Goal: Task Accomplishment & Management: Manage account settings

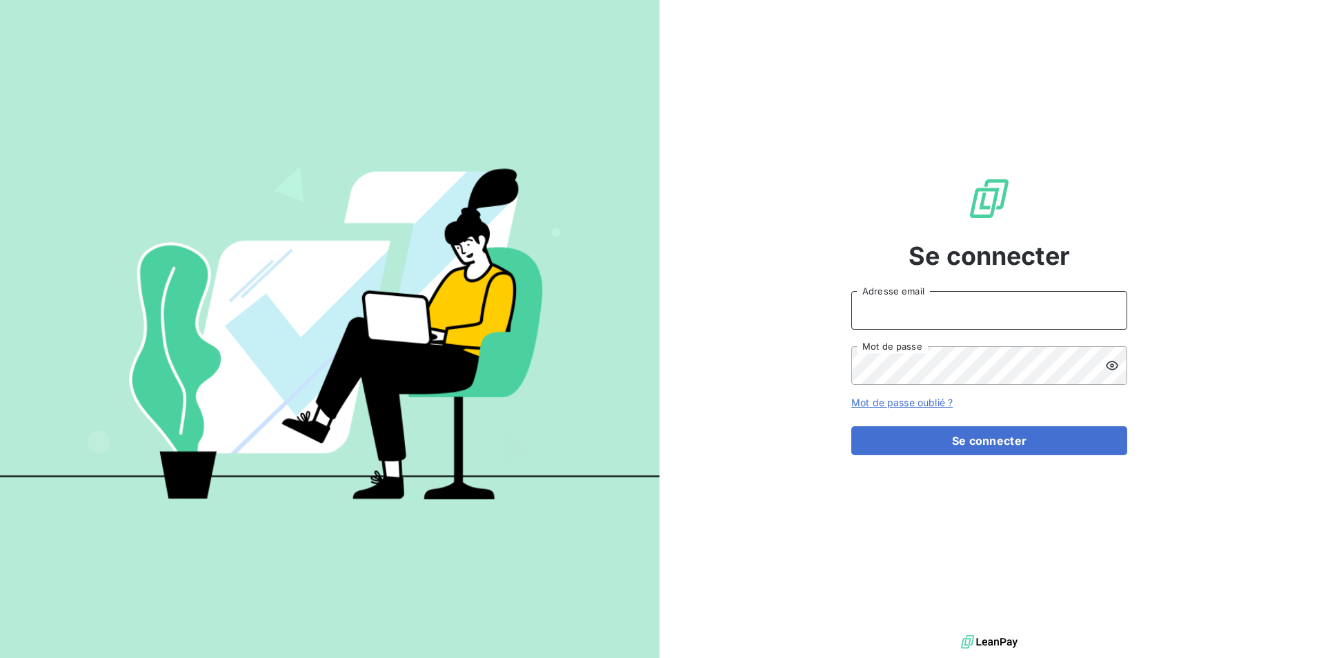
type input "contact@bapfrance.com"
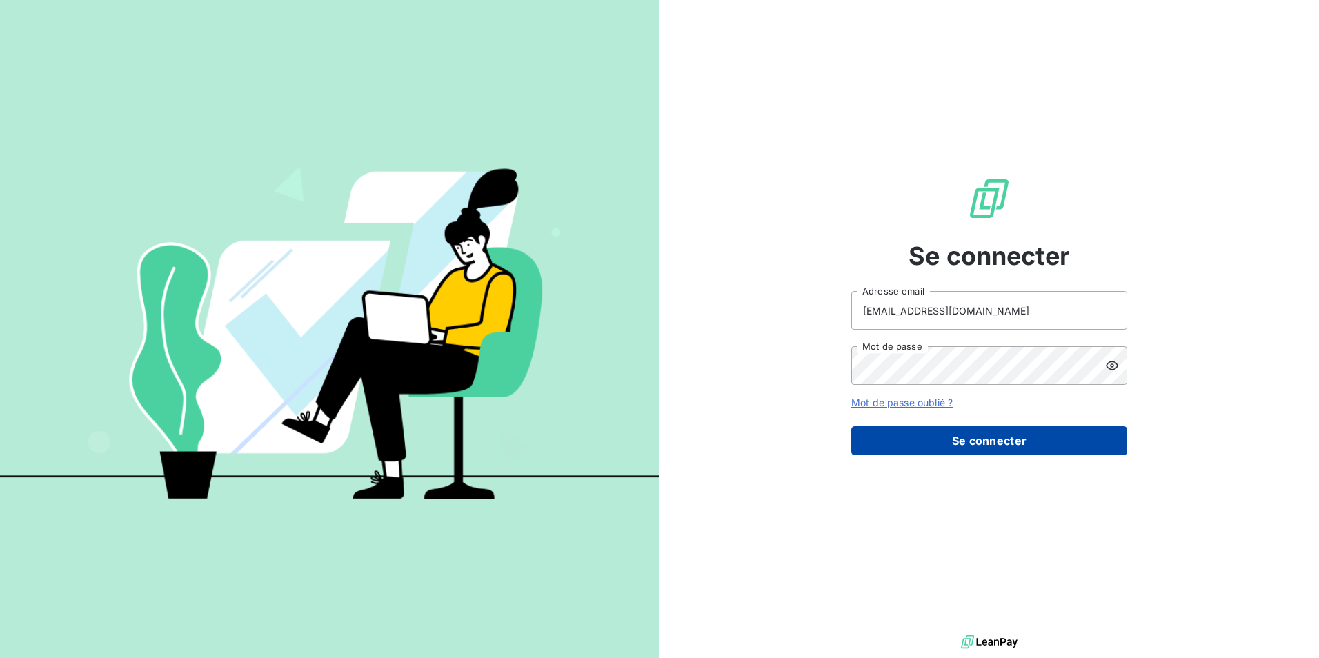
drag, startPoint x: 1019, startPoint y: 464, endPoint x: 1017, endPoint y: 444, distance: 20.7
click at [1019, 450] on div "Se connecter contact@bapfrance.com Adresse email Mot de passe Mot de passe oubl…" at bounding box center [990, 316] width 276 height 632
click at [1017, 444] on button "Se connecter" at bounding box center [990, 440] width 276 height 29
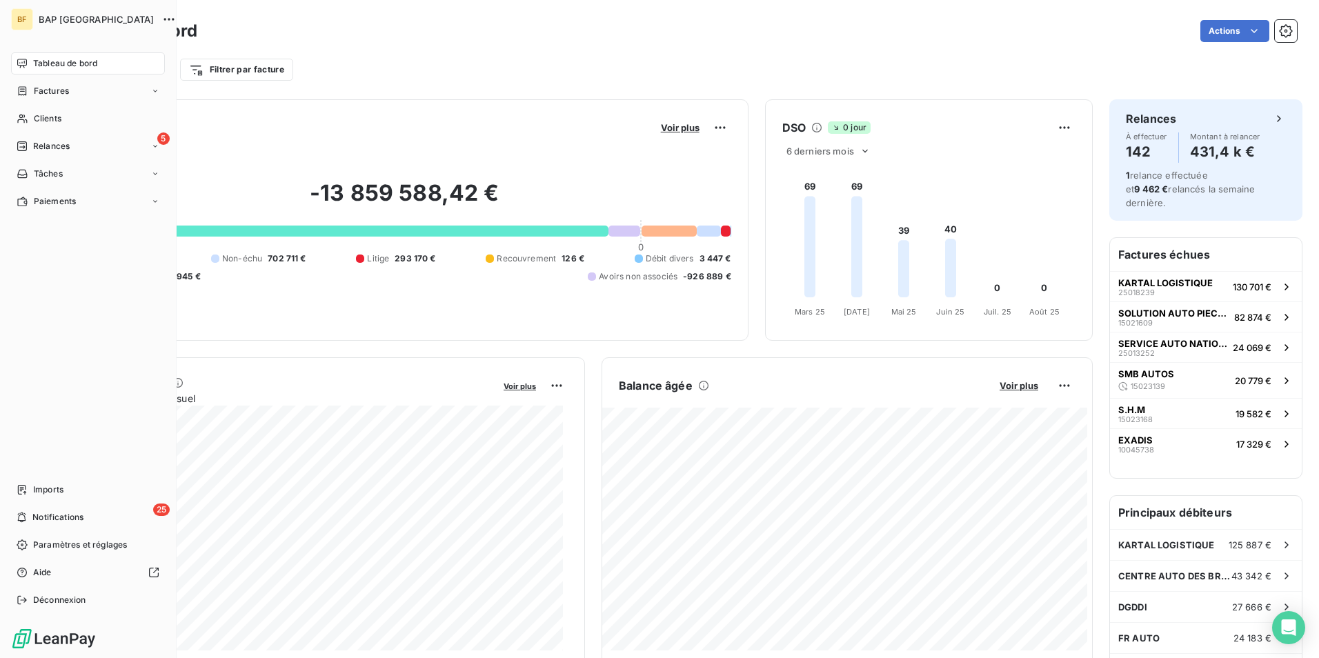
click at [87, 60] on span "Tableau de bord" at bounding box center [65, 63] width 64 height 12
click at [50, 520] on span "Notifications" at bounding box center [57, 517] width 51 height 12
click at [24, 57] on div "Tableau de bord" at bounding box center [88, 63] width 154 height 22
click at [75, 149] on div "5 Relances" at bounding box center [88, 146] width 154 height 22
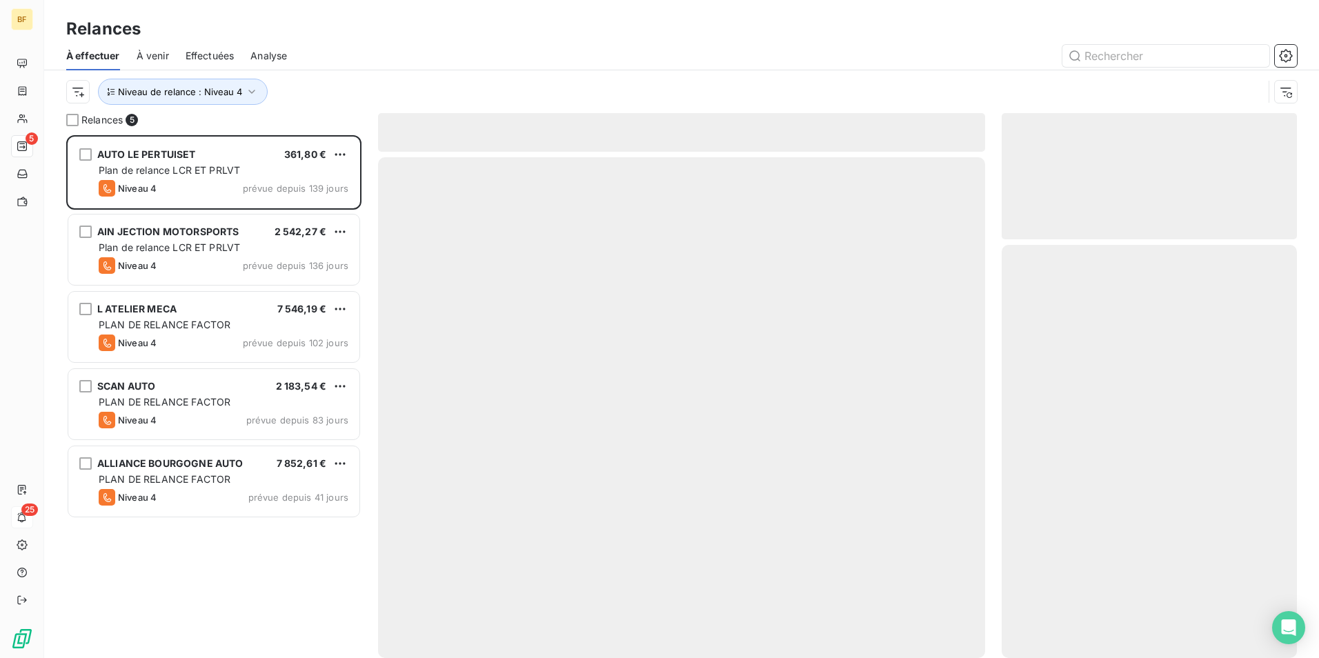
scroll to position [513, 285]
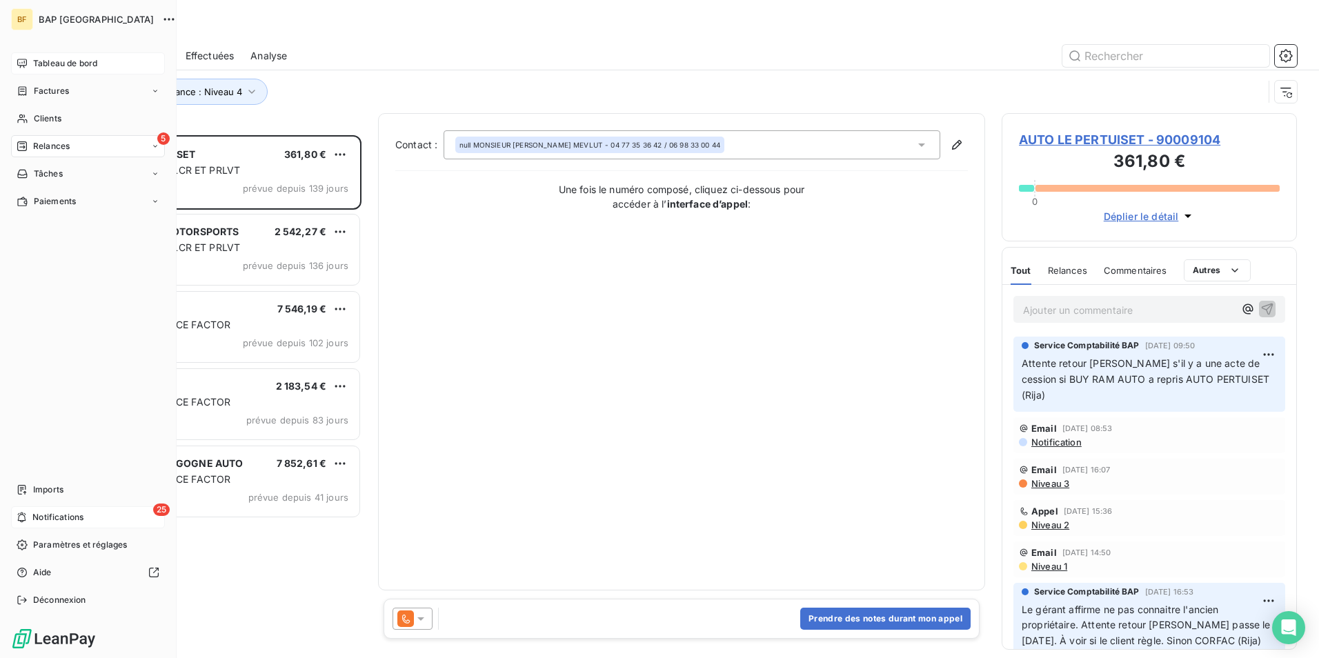
click at [28, 68] on div "Tableau de bord" at bounding box center [88, 63] width 154 height 22
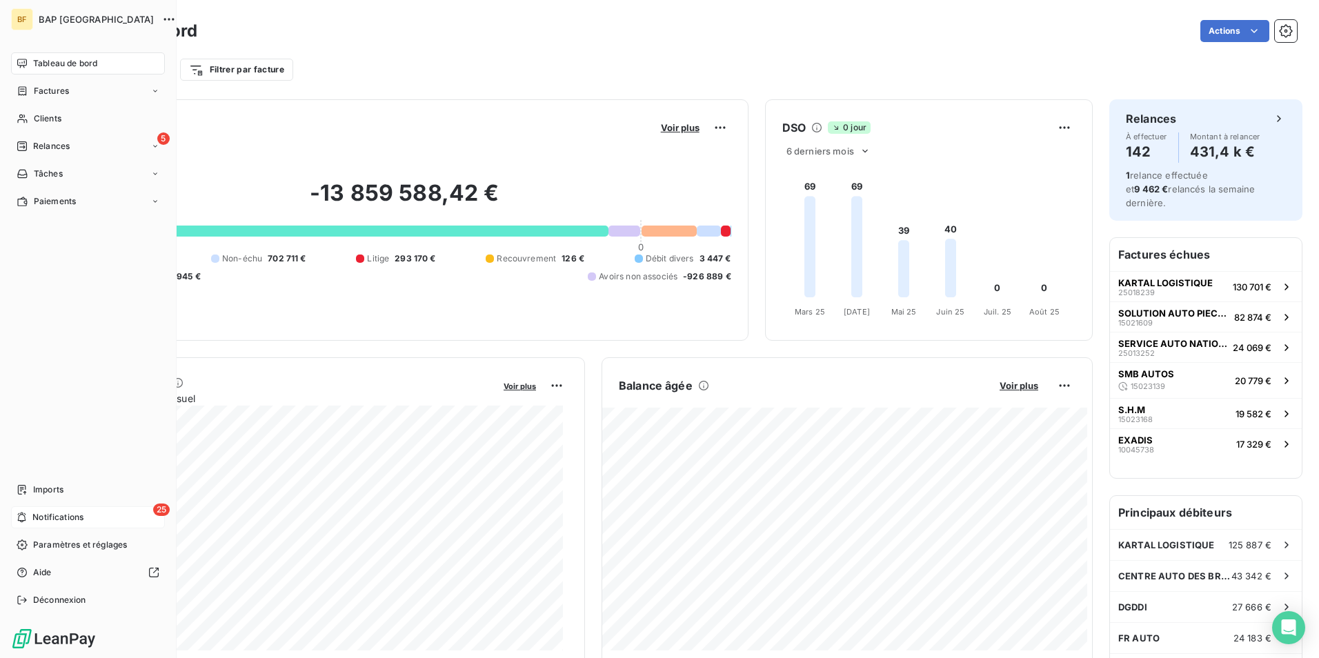
click at [27, 55] on div "Tableau de bord" at bounding box center [88, 63] width 154 height 22
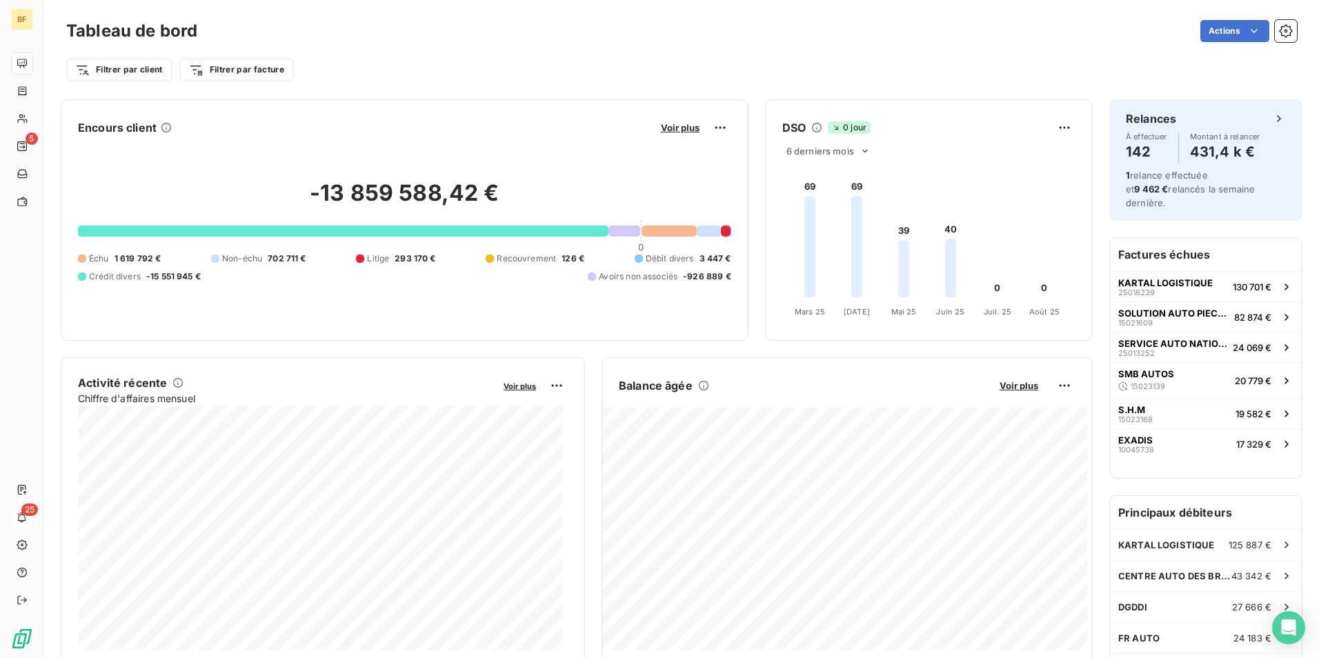
drag, startPoint x: 548, startPoint y: 66, endPoint x: 446, endPoint y: 18, distance: 112.4
click at [548, 66] on div "Filtrer par client Filtrer par facture" at bounding box center [681, 70] width 1231 height 26
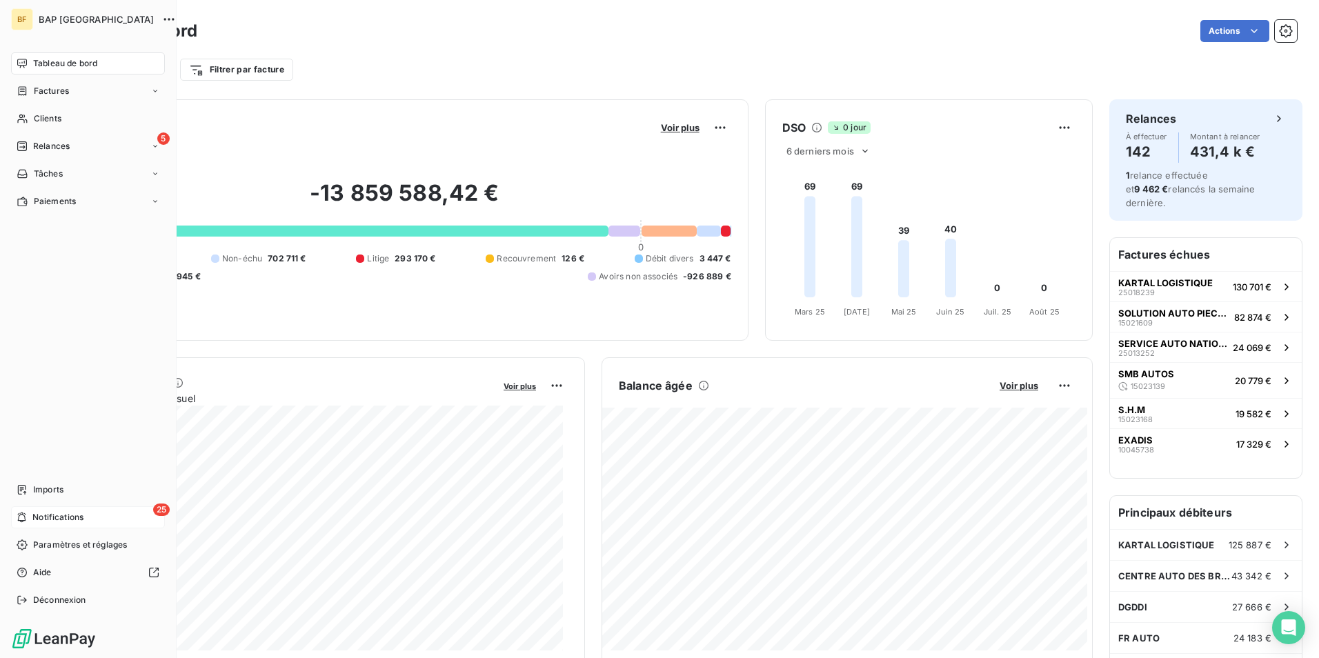
click at [26, 517] on icon at bounding box center [22, 517] width 10 height 11
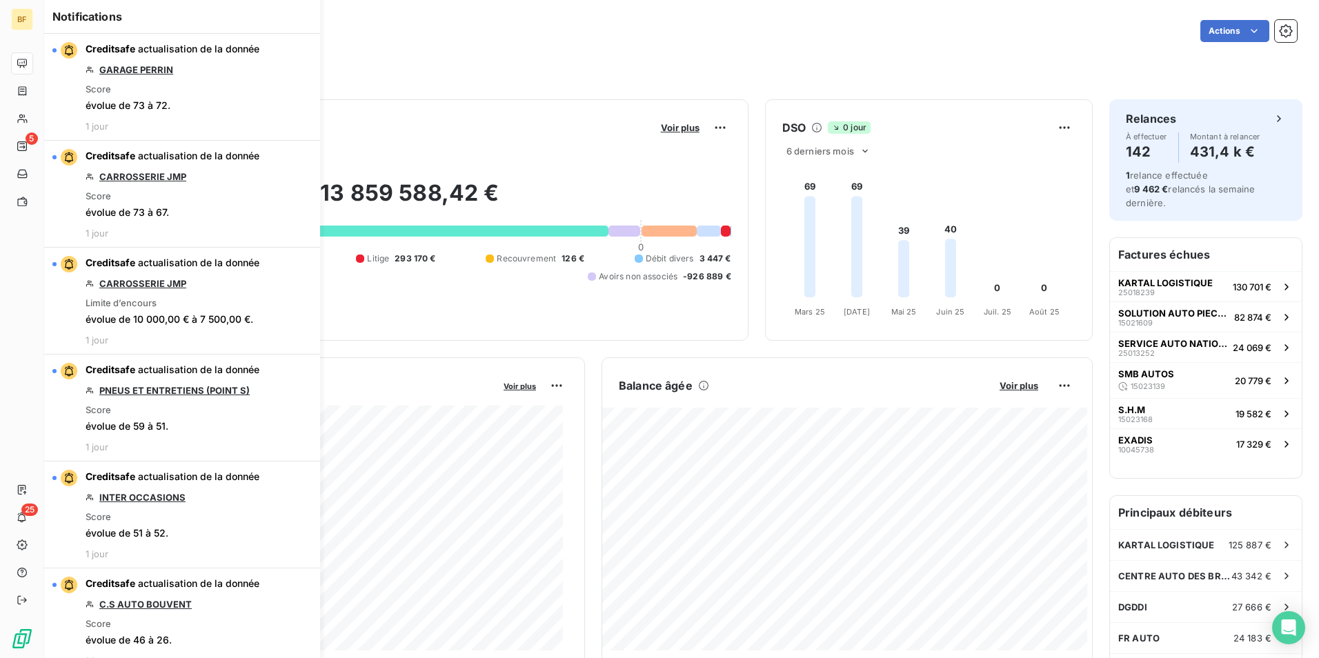
click at [385, 13] on div "Tableau de bord Actions Filtrer par client Filtrer par facture" at bounding box center [681, 45] width 1275 height 91
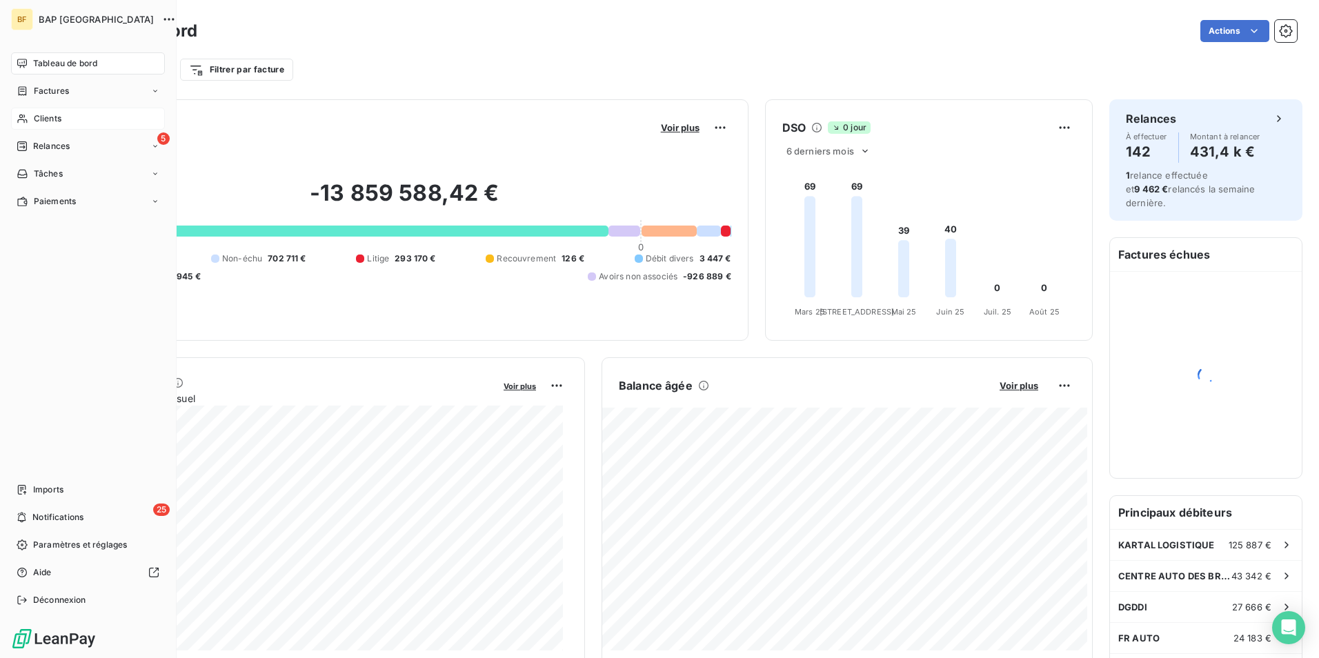
click at [28, 116] on div "Clients" at bounding box center [88, 119] width 154 height 22
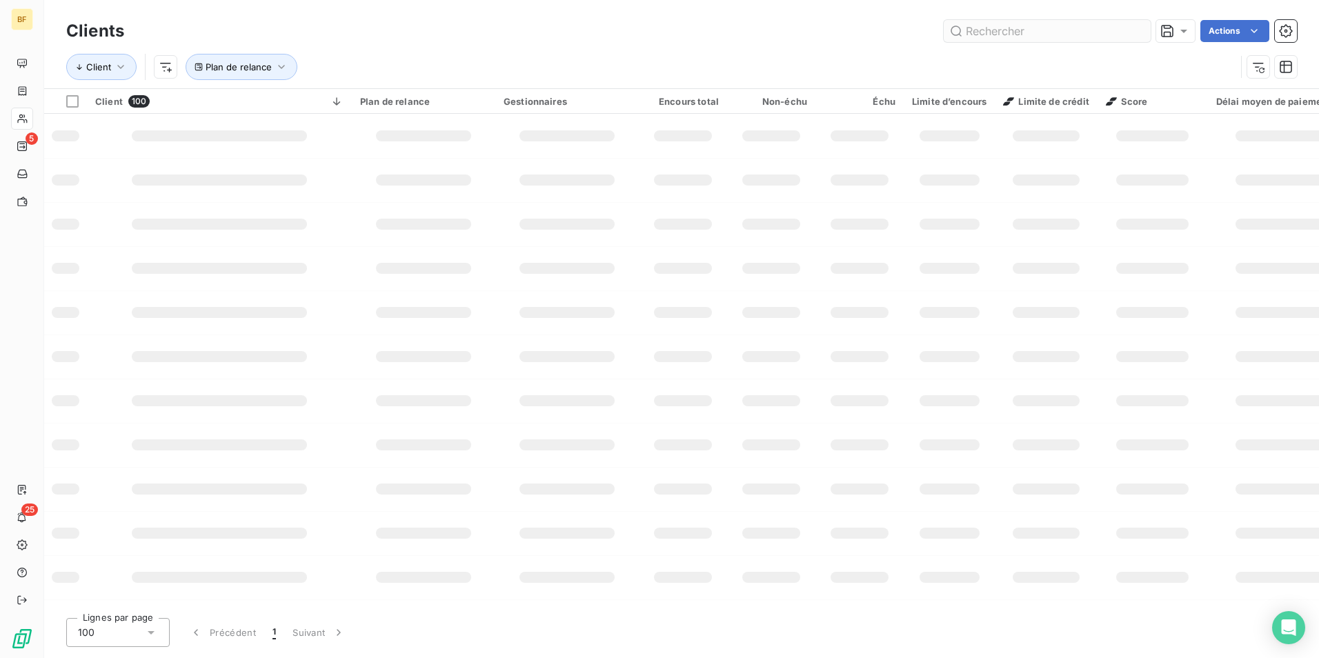
click at [990, 32] on input "text" at bounding box center [1047, 31] width 207 height 22
type input "passion motors"
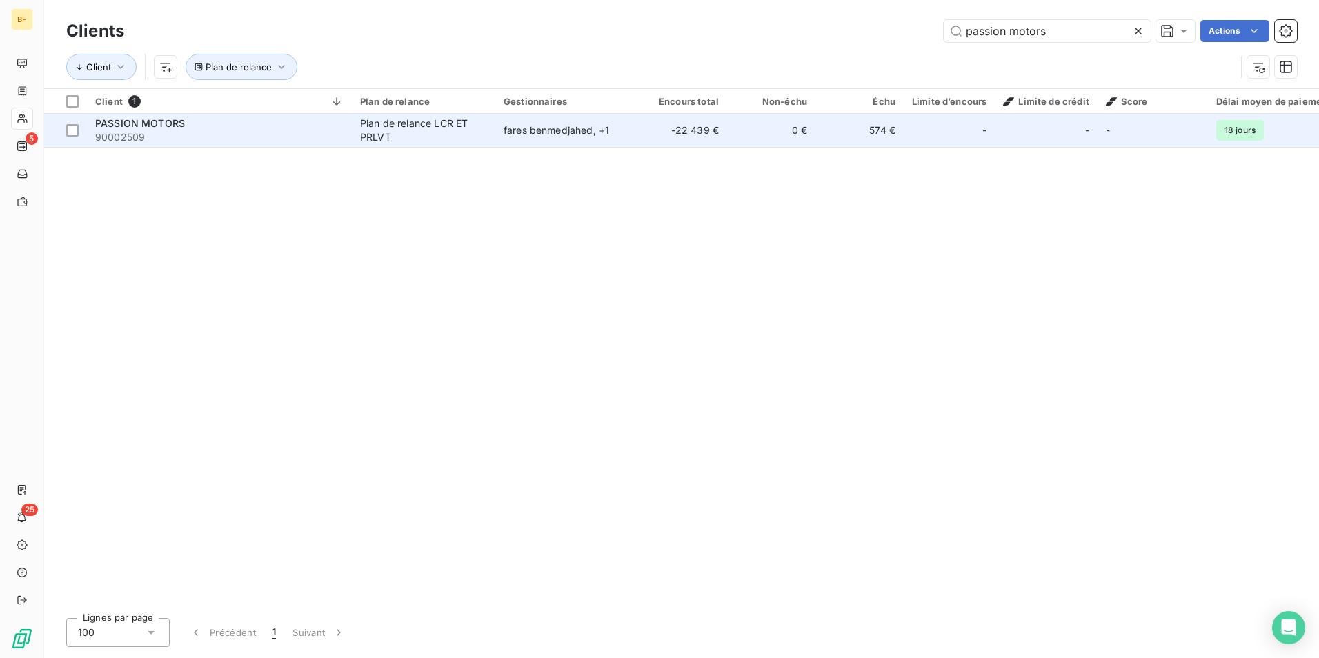
click at [352, 144] on td "Plan de relance LCR ET PRLVT" at bounding box center [424, 130] width 144 height 33
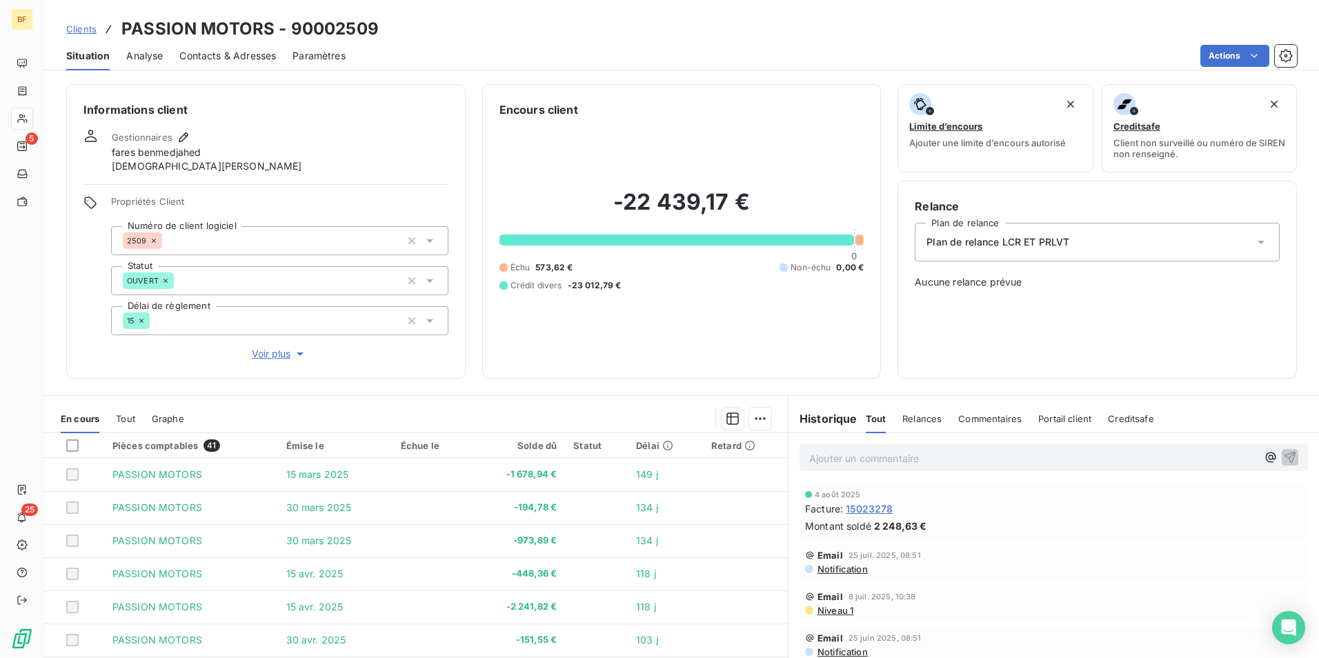
click at [213, 47] on div "Contacts & Adresses" at bounding box center [227, 55] width 97 height 29
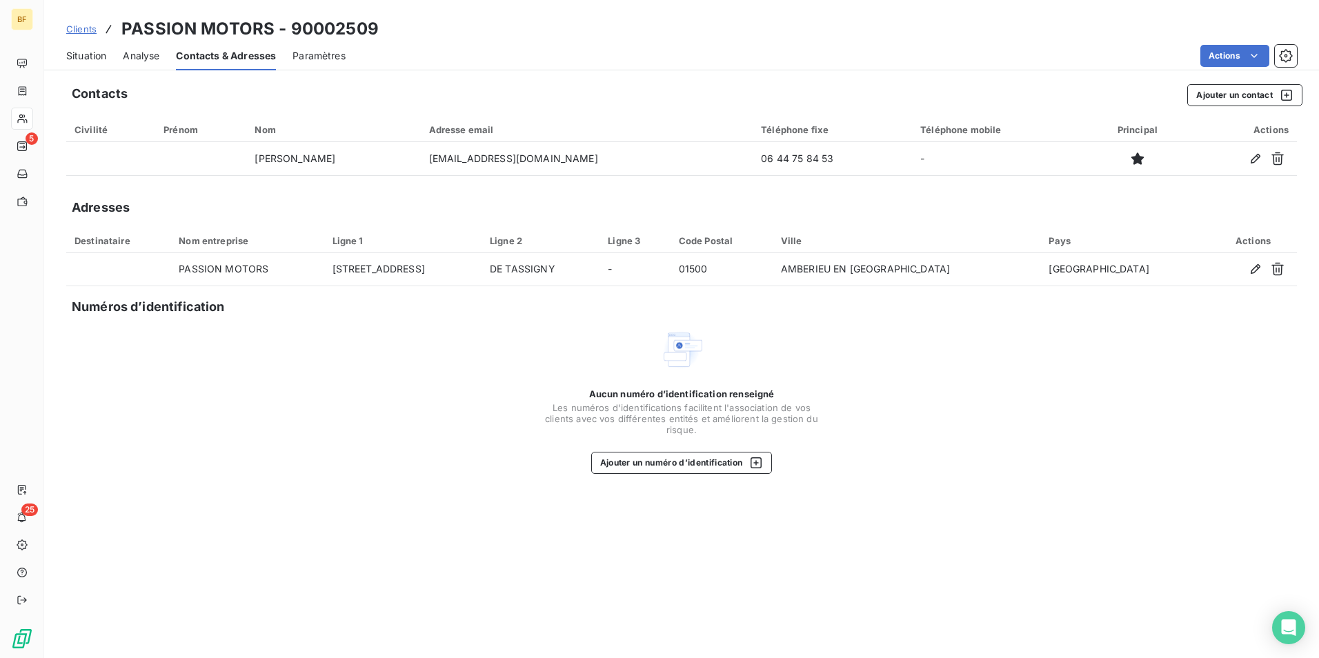
click at [78, 53] on span "Situation" at bounding box center [86, 56] width 40 height 14
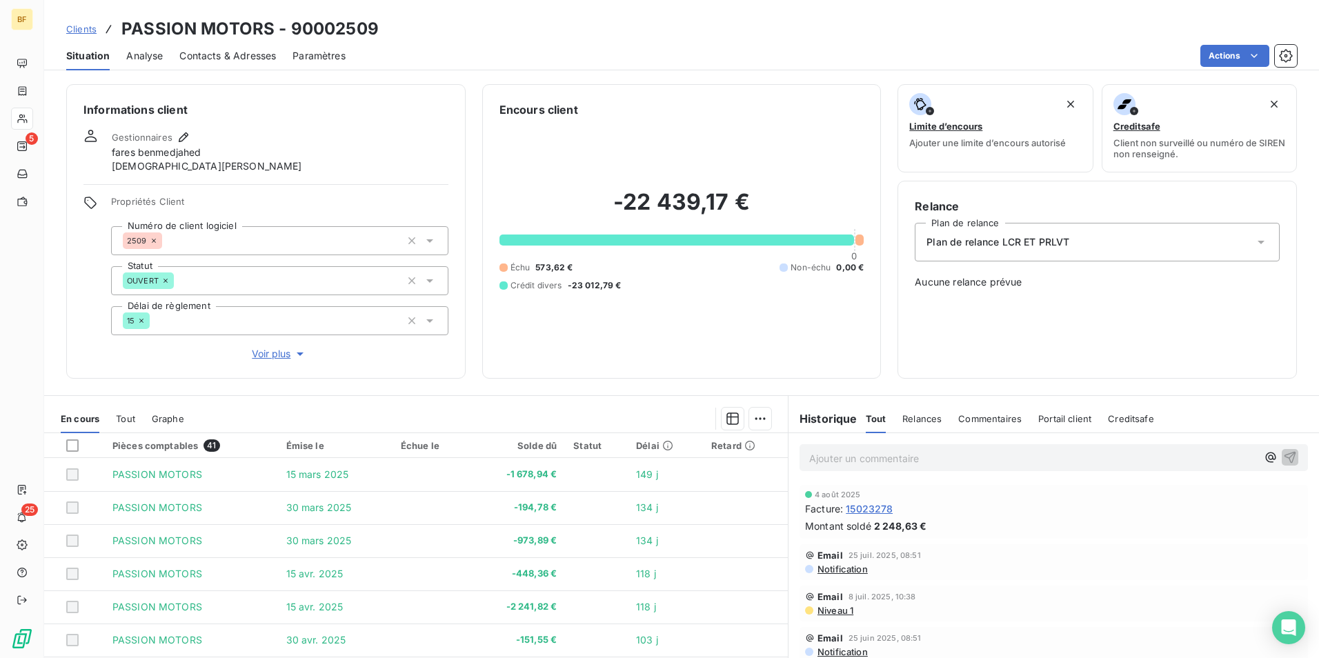
click at [126, 419] on span "Tout" at bounding box center [125, 418] width 19 height 11
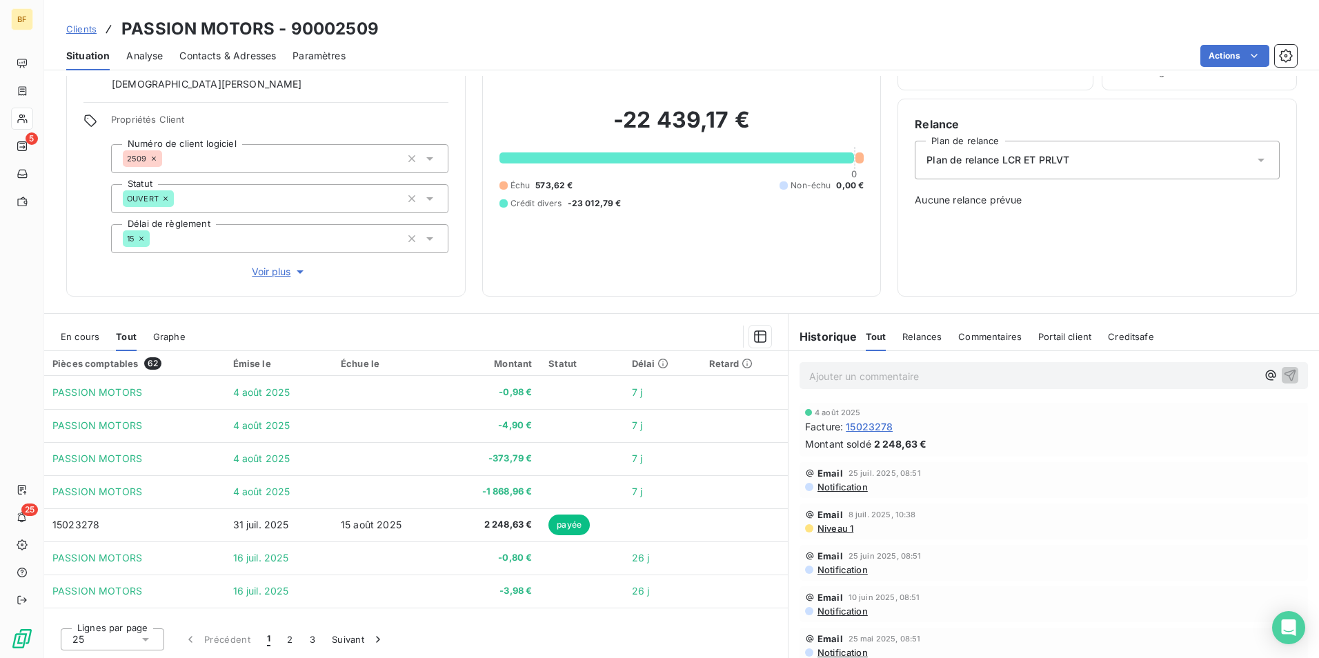
click at [246, 64] on div "Contacts & Adresses" at bounding box center [227, 55] width 97 height 29
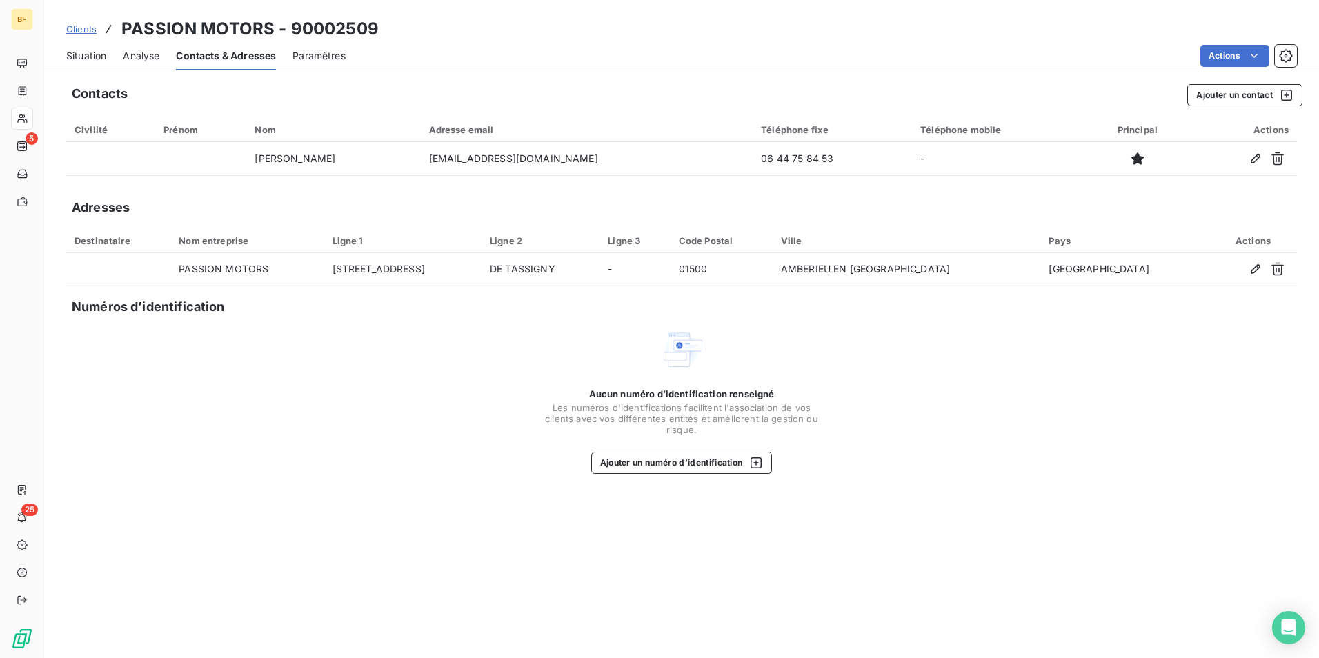
drag, startPoint x: 103, startPoint y: 61, endPoint x: 115, endPoint y: 56, distance: 13.0
click at [102, 61] on span "Situation" at bounding box center [86, 56] width 40 height 14
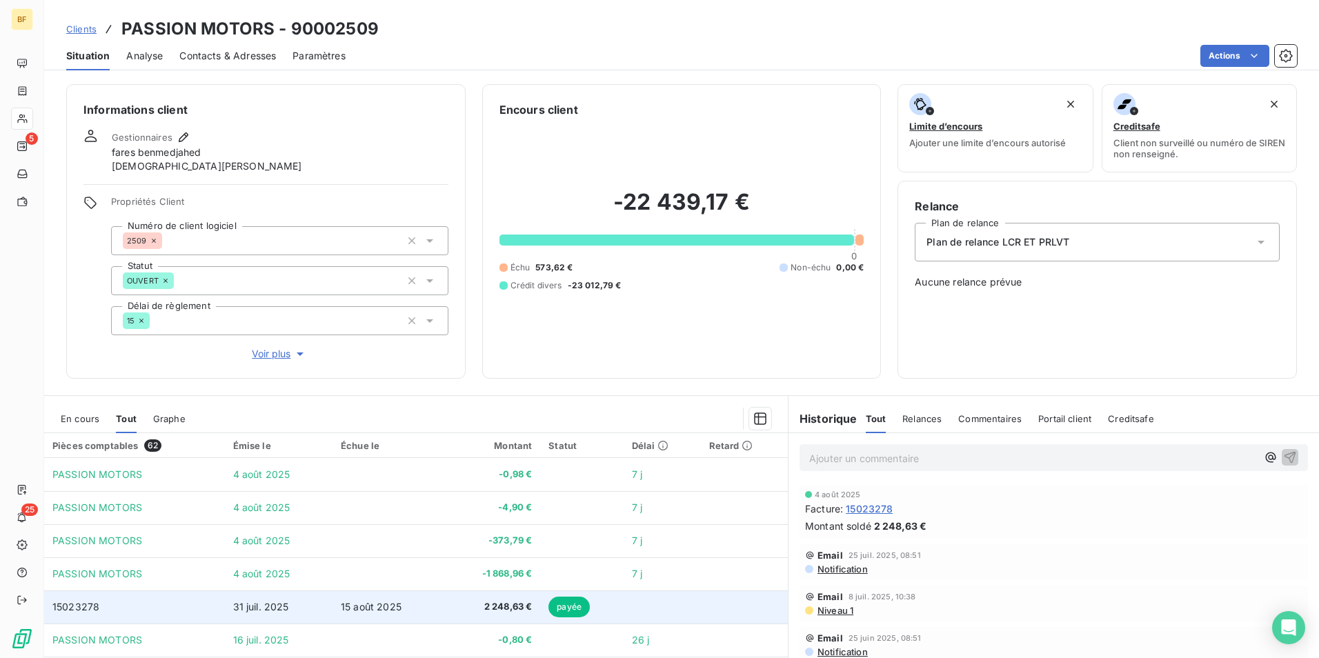
click at [391, 600] on td "15 août 2025" at bounding box center [388, 607] width 111 height 33
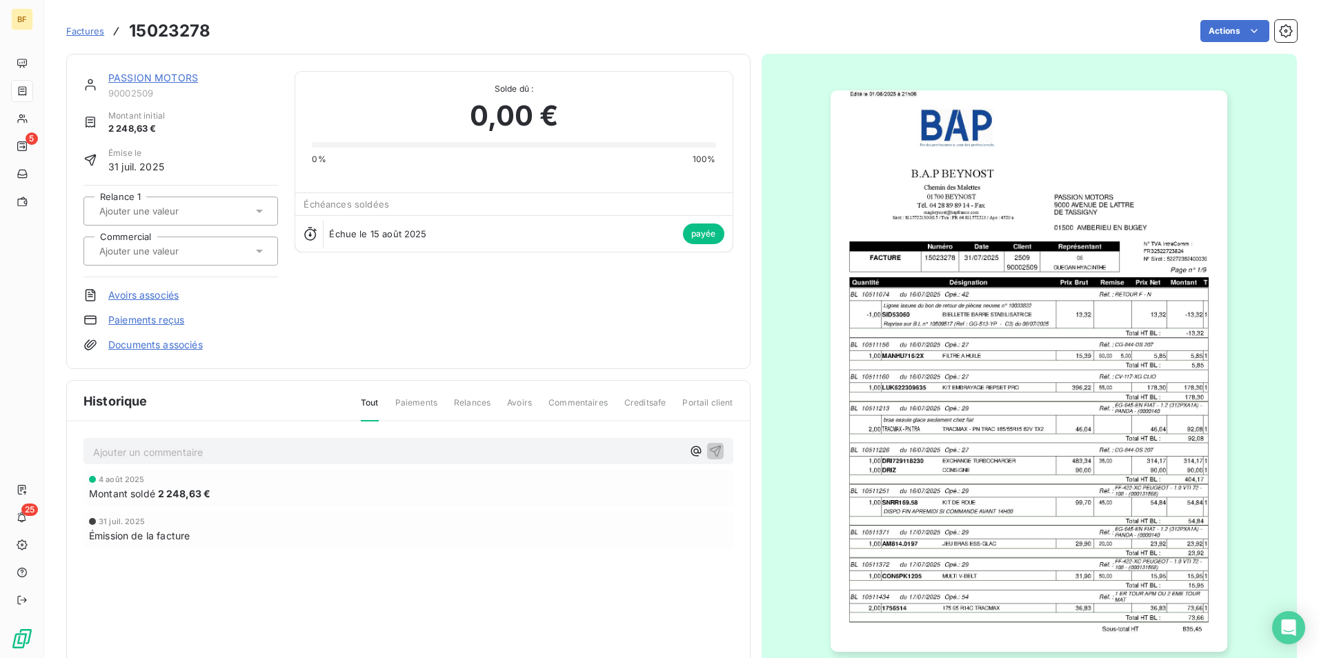
click at [920, 371] on img "button" at bounding box center [1029, 371] width 397 height 562
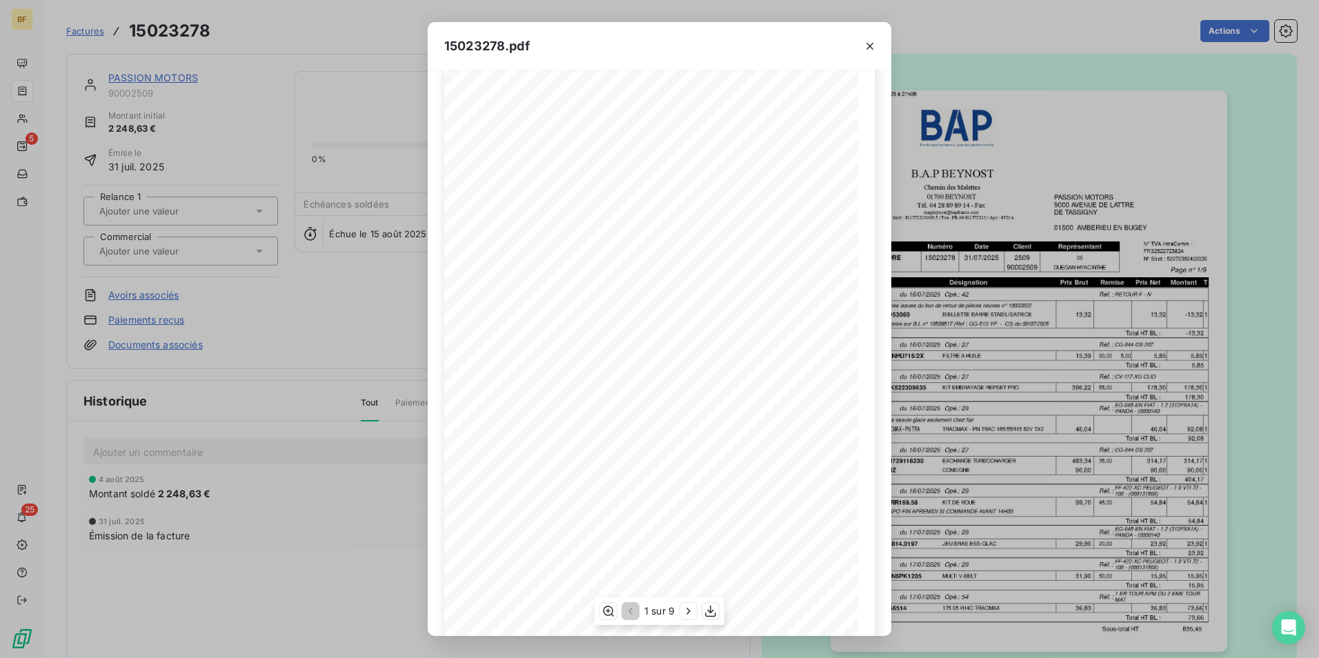
scroll to position [52, 0]
click at [709, 610] on icon "button" at bounding box center [711, 612] width 14 height 14
drag, startPoint x: 869, startPoint y: 45, endPoint x: 897, endPoint y: 63, distance: 33.9
click at [869, 45] on icon "button" at bounding box center [870, 46] width 7 height 7
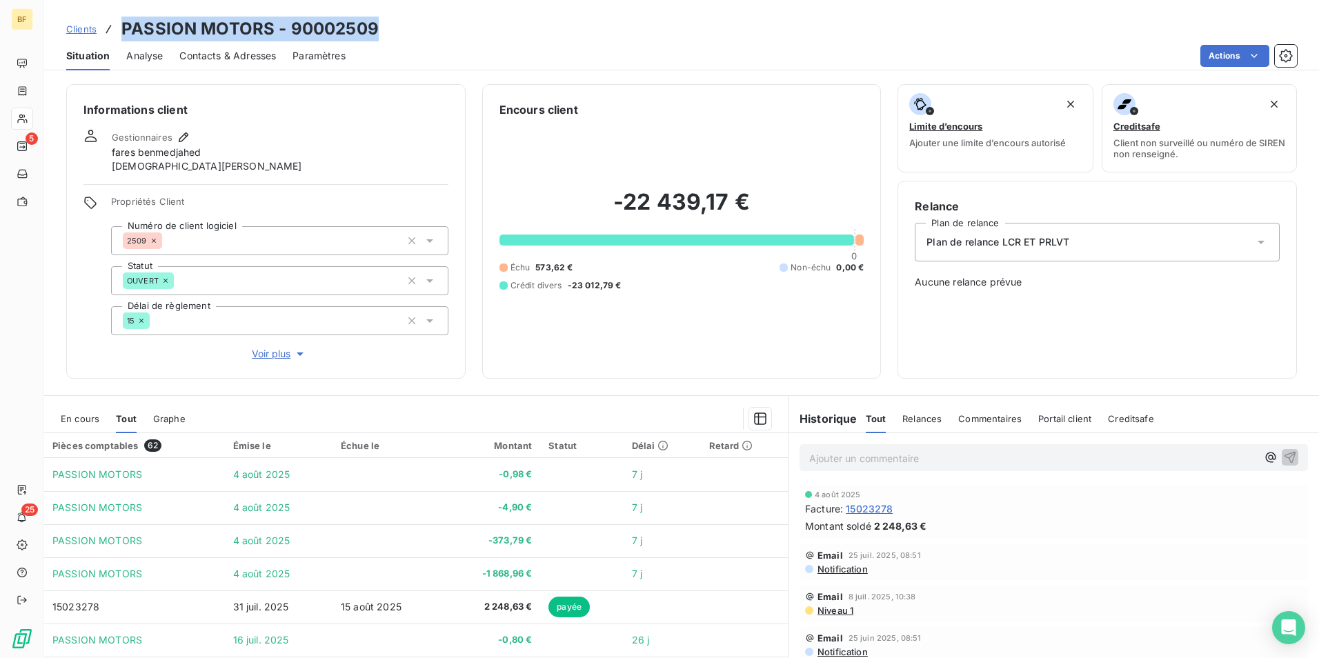
drag, startPoint x: 395, startPoint y: 26, endPoint x: 121, endPoint y: 10, distance: 275.1
click at [121, 10] on div "Clients PASSION MOTORS - 90002509 Situation Analyse Contacts & Adresses Paramèt…" at bounding box center [681, 35] width 1275 height 70
copy h3 "PASSION MOTORS - 90002509"
click at [488, 23] on div "Clients PASSION MOTORS - 90002509" at bounding box center [681, 29] width 1275 height 25
